Goal: Task Accomplishment & Management: Manage account settings

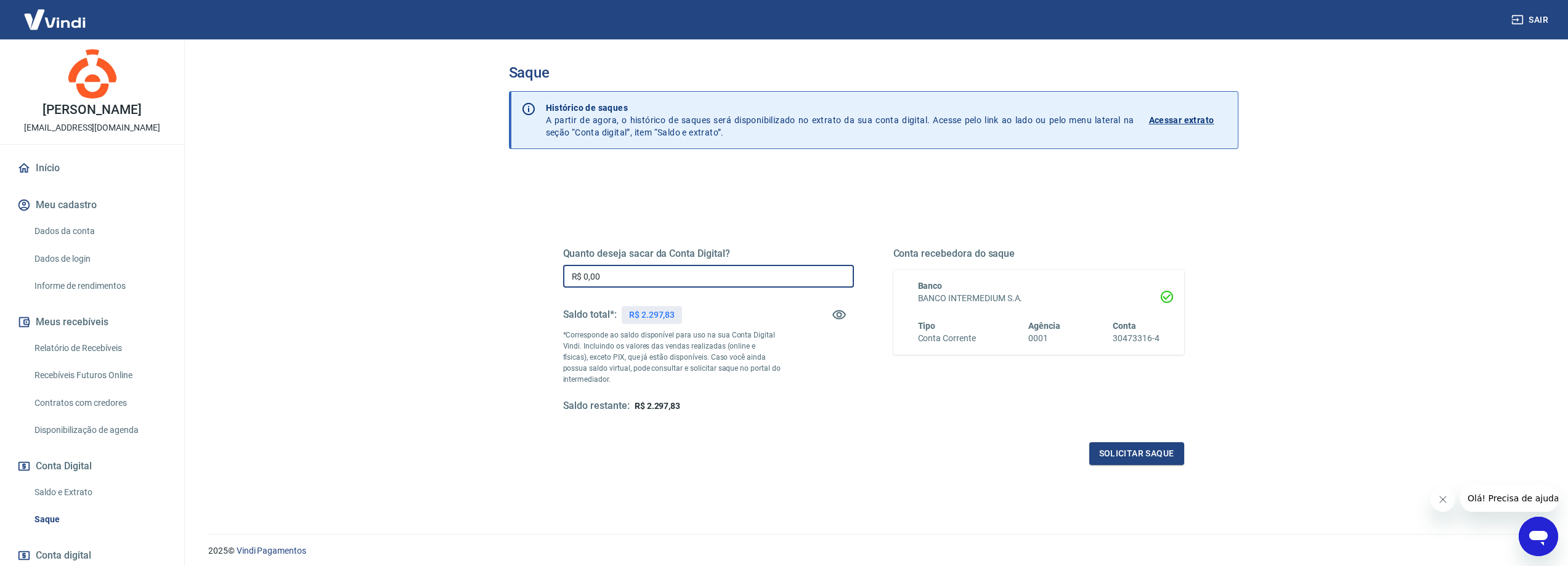
drag, startPoint x: 662, startPoint y: 272, endPoint x: 351, endPoint y: 242, distance: 312.4
click at [351, 242] on main "Saque Histórico de saques A partir de agora, o histórico de saques será disponi…" at bounding box center [874, 303] width 1390 height 527
type input "R$ 2.297,83"
click at [1188, 452] on div "Quanto deseja sacar da Conta Digital? R$ 2.297,83 ​ Saldo total*: R$ 2.297,83 *…" at bounding box center [874, 336] width 651 height 287
click at [1170, 449] on button "Solicitar saque" at bounding box center [1137, 454] width 95 height 22
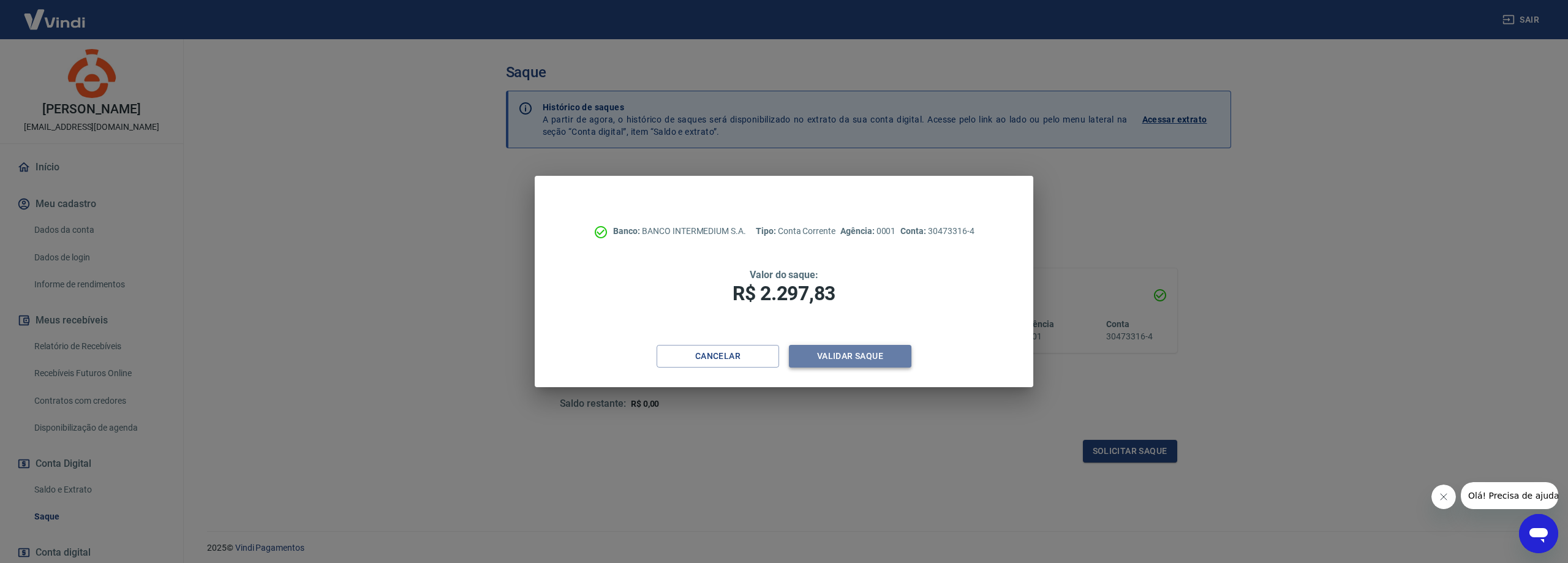
click at [865, 351] on button "Validar saque" at bounding box center [849, 356] width 122 height 22
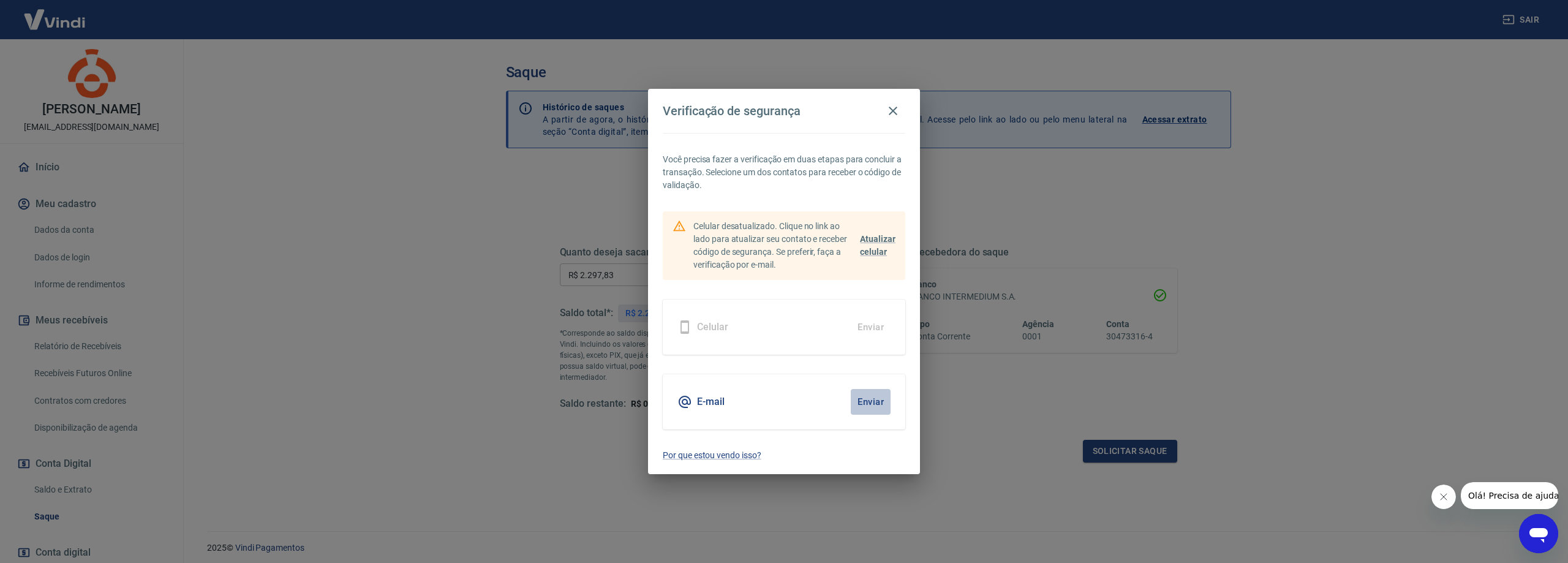
click at [868, 398] on button "Enviar" at bounding box center [871, 402] width 40 height 26
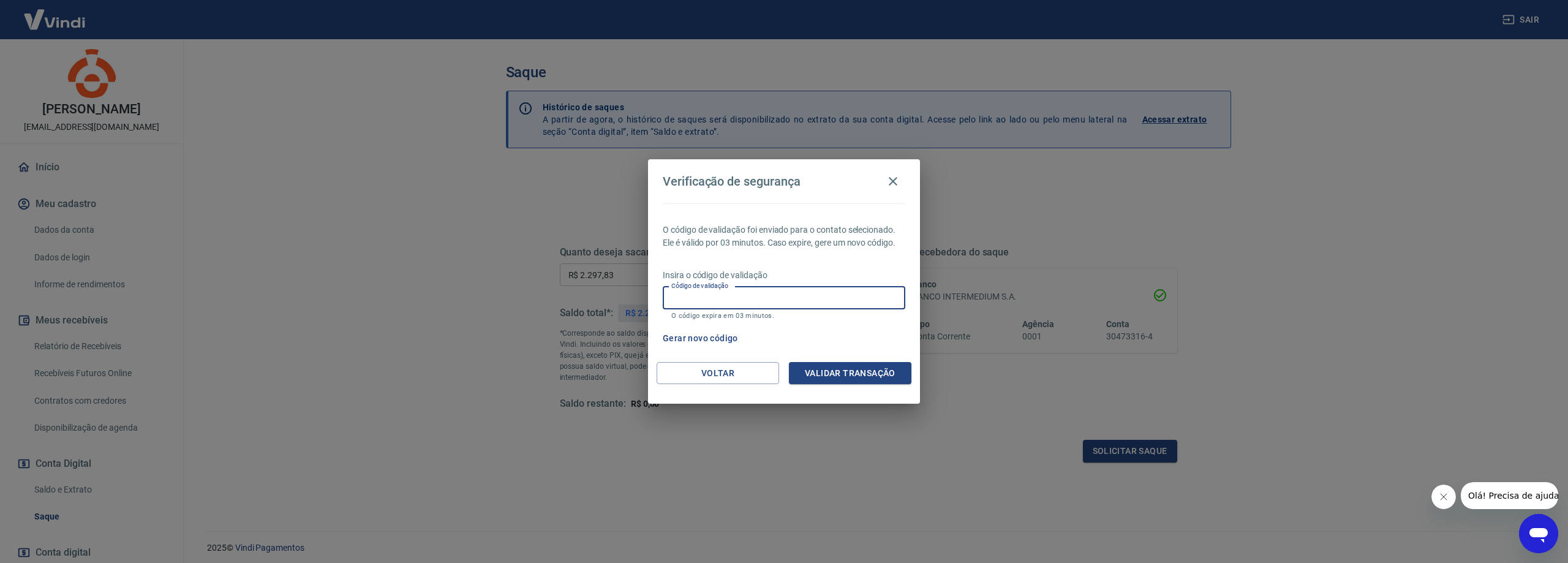
click at [723, 303] on input "Código de validação" at bounding box center [784, 298] width 242 height 22
type input "764872"
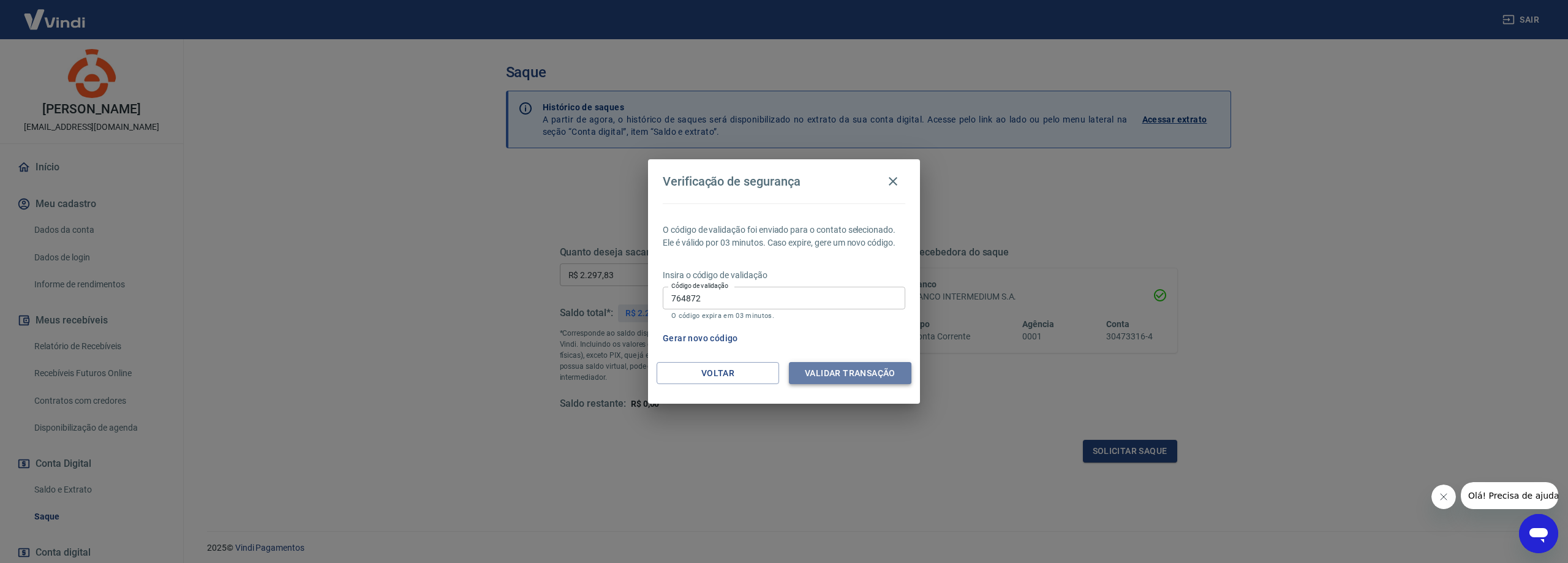
click at [878, 376] on button "Validar transação" at bounding box center [849, 373] width 122 height 22
